Goal: Task Accomplishment & Management: Manage account settings

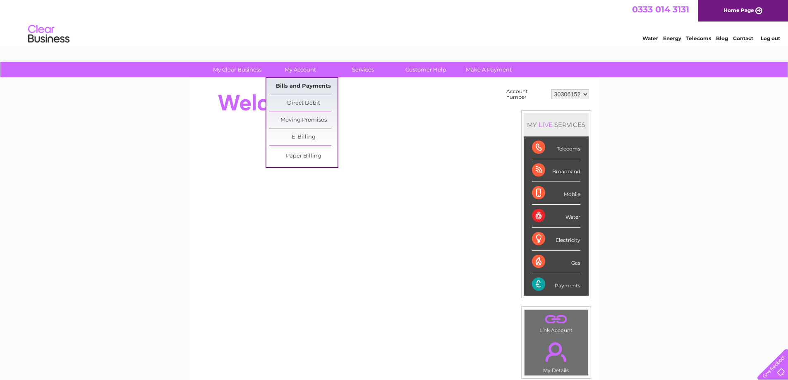
click at [305, 84] on link "Bills and Payments" at bounding box center [303, 86] width 68 height 17
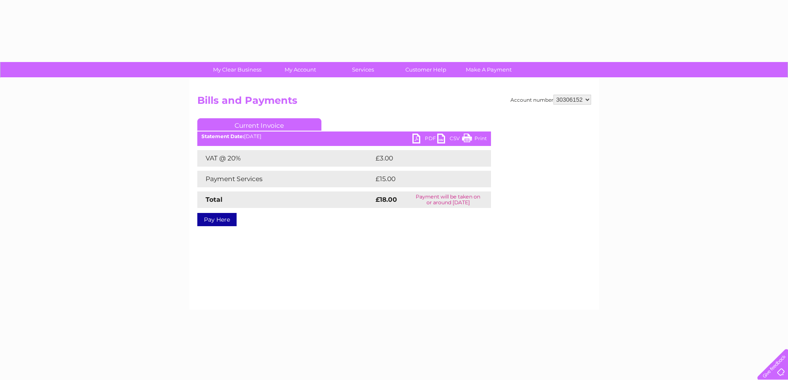
click at [425, 139] on link "PDF" at bounding box center [424, 140] width 25 height 12
